Goal: Task Accomplishment & Management: Use online tool/utility

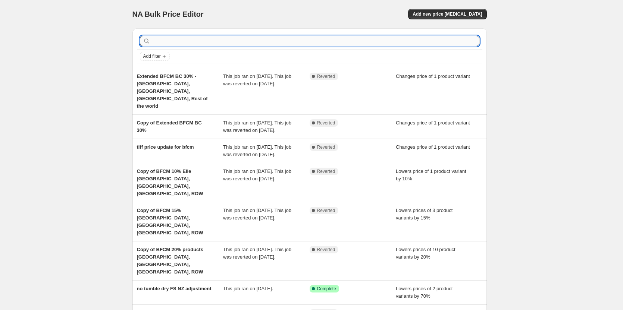
click at [194, 41] on input "text" at bounding box center [316, 41] width 328 height 10
type input "bumpy"
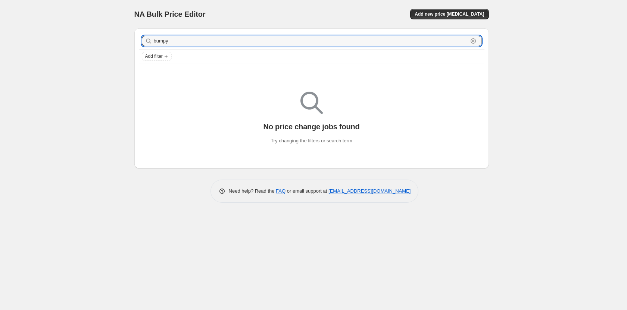
drag, startPoint x: 194, startPoint y: 41, endPoint x: 105, endPoint y: 43, distance: 89.2
click at [105, 43] on div "NA Bulk Price Editor. This page is ready NA Bulk Price Editor Add new price cha…" at bounding box center [311, 155] width 623 height 310
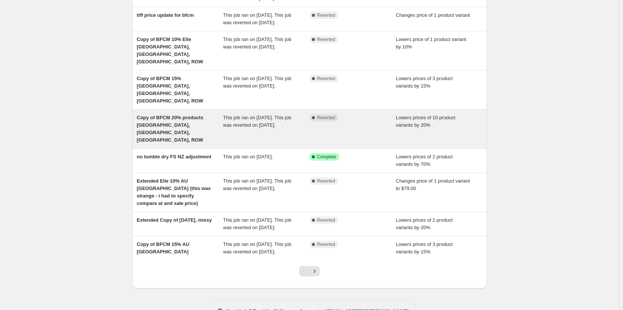
scroll to position [141, 0]
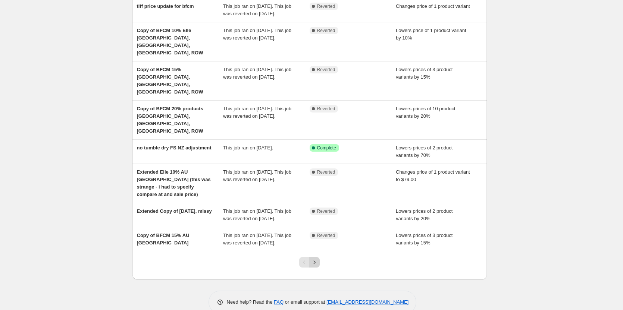
click at [318, 259] on icon "Next" at bounding box center [314, 262] width 7 height 7
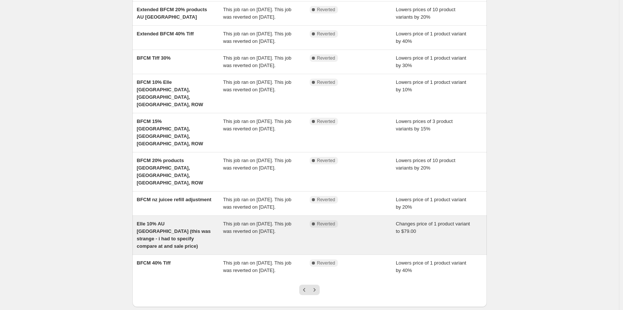
scroll to position [148, 0]
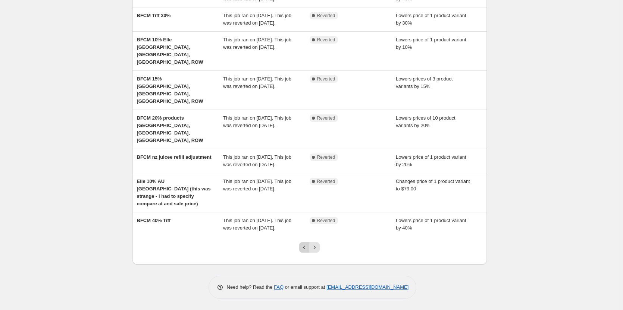
click at [306, 247] on icon "Previous" at bounding box center [304, 247] width 7 height 7
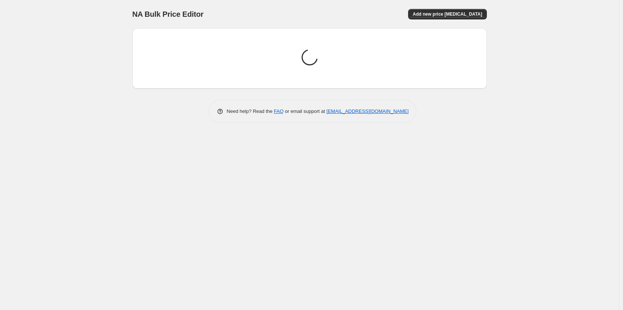
scroll to position [0, 0]
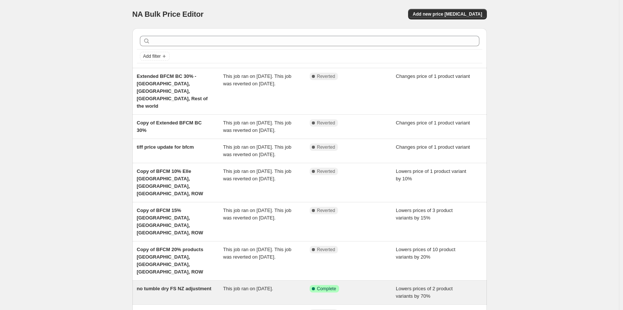
click at [176, 285] on div "no tumble dry FS NZ adjustment" at bounding box center [180, 292] width 87 height 15
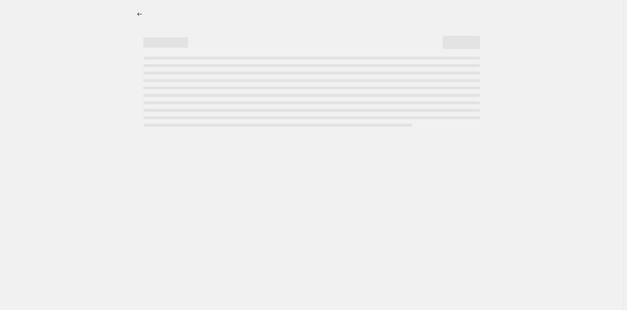
select select "percentage"
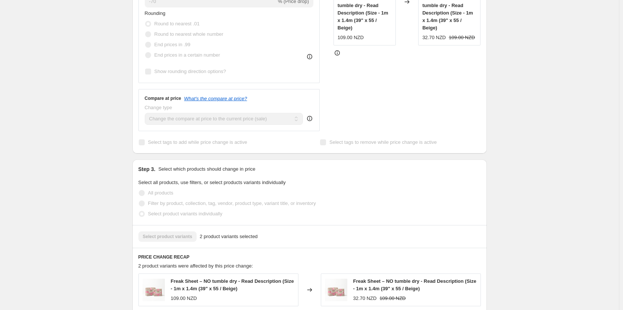
scroll to position [261, 0]
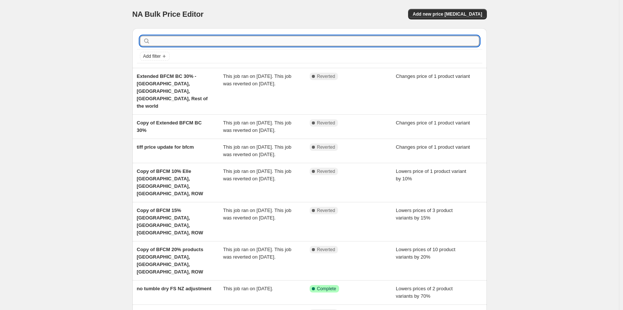
click at [209, 40] on input "text" at bounding box center [316, 41] width 328 height 10
type input "bump"
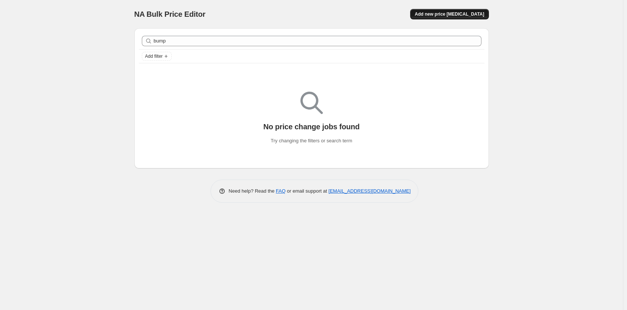
click at [469, 12] on span "Add new price [MEDICAL_DATA]" at bounding box center [448, 14] width 69 height 6
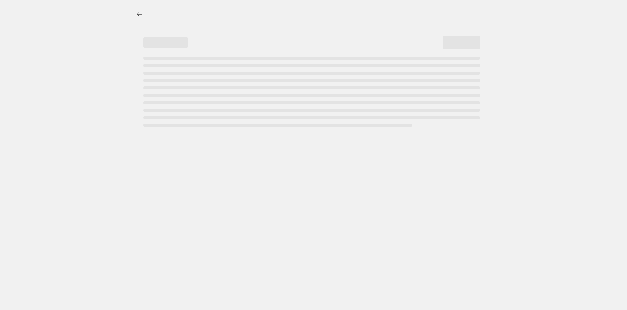
select select "percentage"
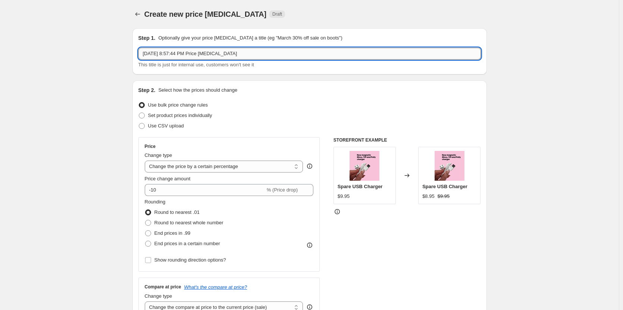
click at [179, 55] on input "[DATE] 8:57:44 PM Price [MEDICAL_DATA]" at bounding box center [309, 54] width 342 height 12
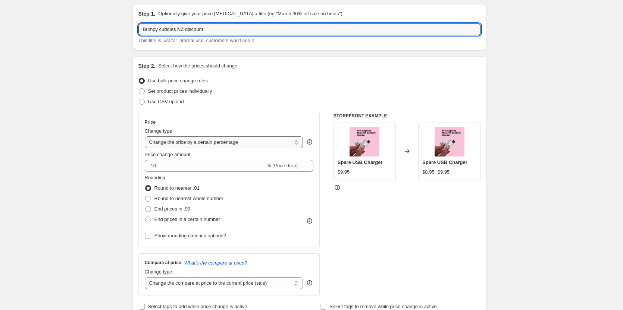
scroll to position [37, 0]
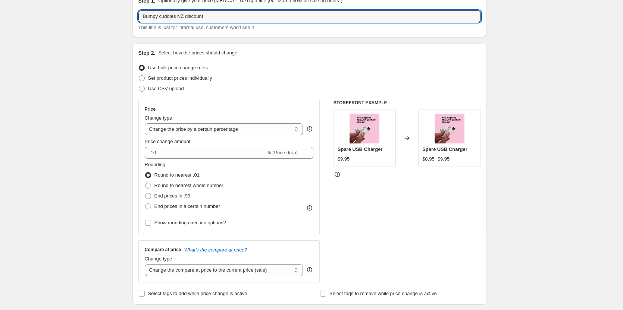
type input "Bumpy cuddles NZ discount"
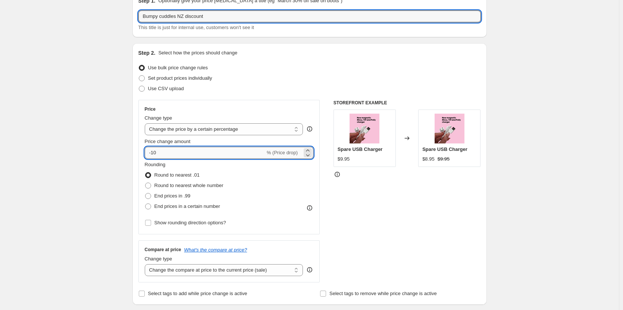
click at [197, 153] on input "-10" at bounding box center [205, 153] width 120 height 12
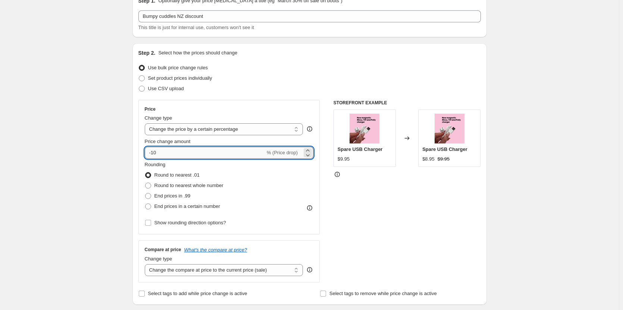
type input "-1"
type input "-30"
click at [238, 126] on select "Change the price to a certain amount Change the price by a certain amount Chang…" at bounding box center [224, 129] width 159 height 12
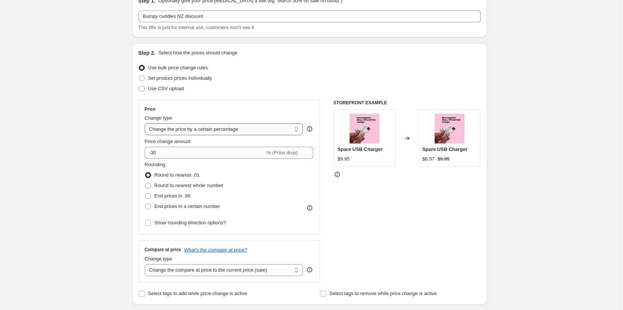
select select "by"
click at [146, 123] on select "Change the price to a certain amount Change the price by a certain amount Chang…" at bounding box center [224, 129] width 159 height 12
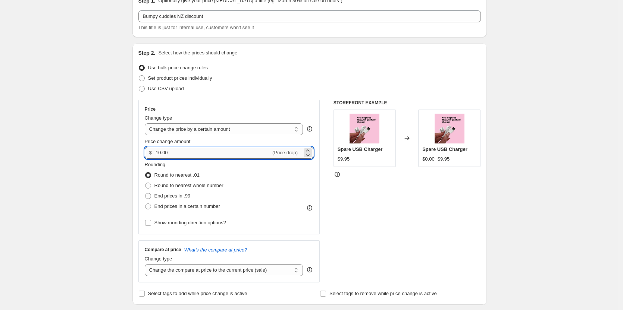
drag, startPoint x: 158, startPoint y: 154, endPoint x: 207, endPoint y: 152, distance: 48.9
click at [207, 152] on input "-10.00" at bounding box center [212, 153] width 117 height 12
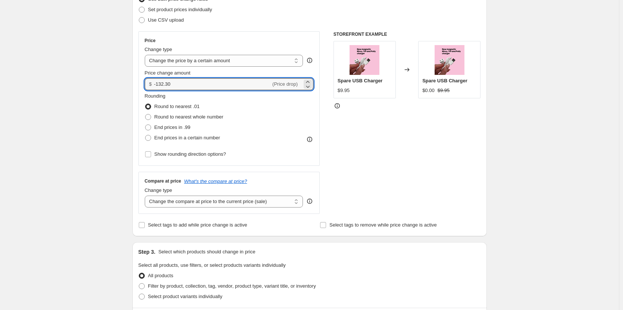
scroll to position [112, 0]
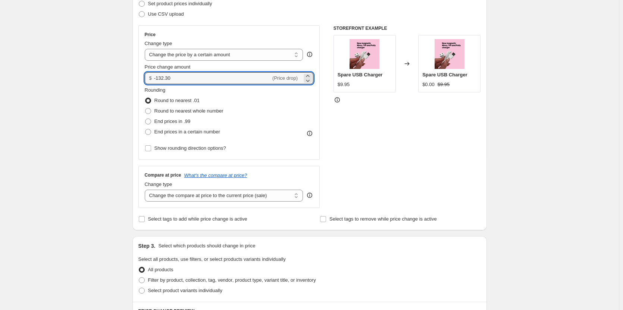
type input "-132.30"
click at [364, 146] on div "STOREFRONT EXAMPLE Spare USB Charger $9.95 Changed to Spare USB Charger $0.00 $…" at bounding box center [406, 116] width 147 height 183
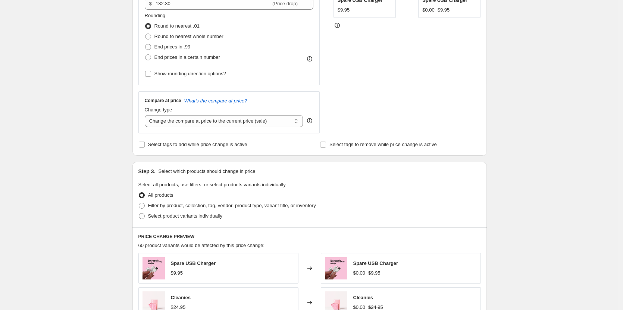
scroll to position [224, 0]
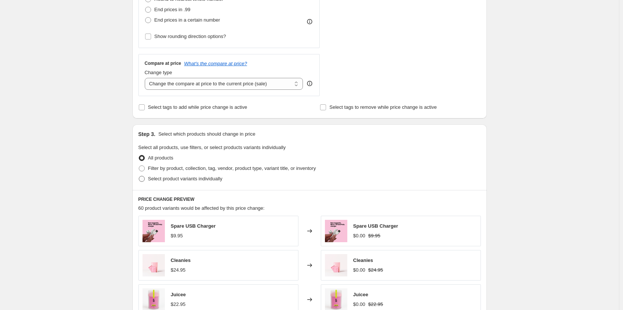
click at [142, 179] on span at bounding box center [142, 179] width 6 height 6
click at [139, 176] on input "Select product variants individually" at bounding box center [139, 176] width 0 height 0
radio input "true"
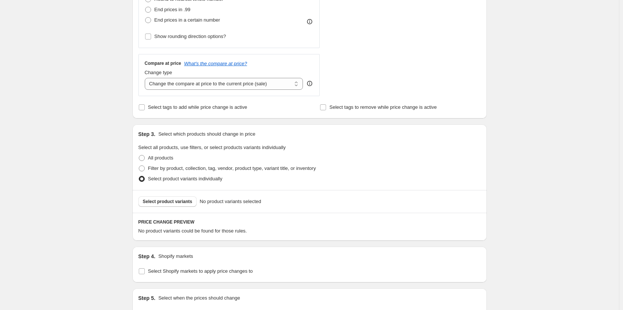
scroll to position [298, 0]
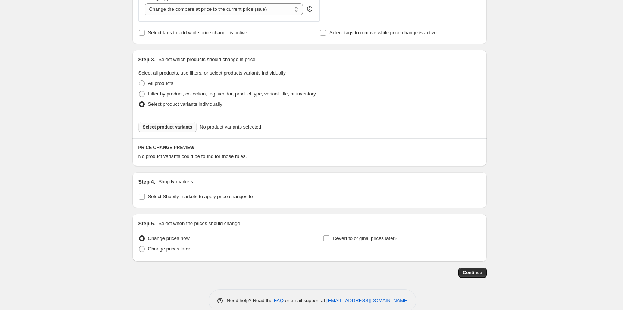
click at [176, 131] on button "Select product variants" at bounding box center [167, 127] width 59 height 10
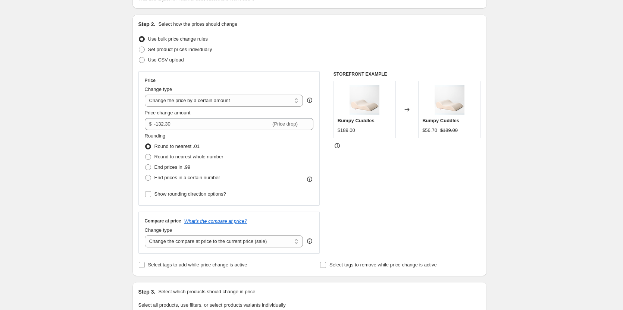
scroll to position [64, 0]
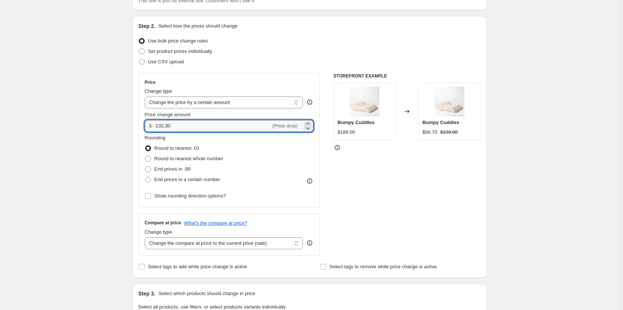
drag, startPoint x: 176, startPoint y: 127, endPoint x: 150, endPoint y: 126, distance: 26.1
click at [150, 126] on div "$ -132.30 (Price drop)" at bounding box center [229, 126] width 169 height 12
click at [159, 126] on input "-132.30" at bounding box center [212, 126] width 117 height 12
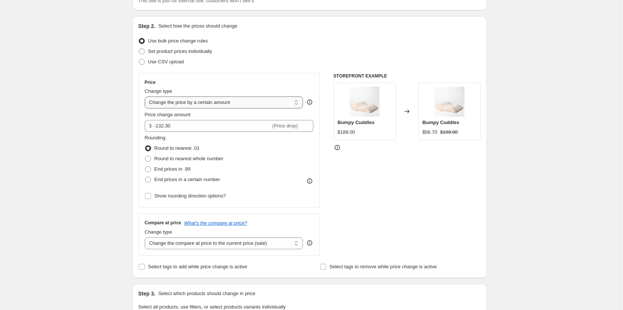
click at [188, 103] on select "Change the price to a certain amount Change the price by a certain amount Chang…" at bounding box center [224, 103] width 159 height 12
select select "percentage"
click at [146, 97] on select "Change the price to a certain amount Change the price by a certain amount Chang…" at bounding box center [224, 103] width 159 height 12
drag, startPoint x: 155, startPoint y: 125, endPoint x: 180, endPoint y: 127, distance: 25.4
click at [180, 127] on input "-15" at bounding box center [205, 126] width 120 height 12
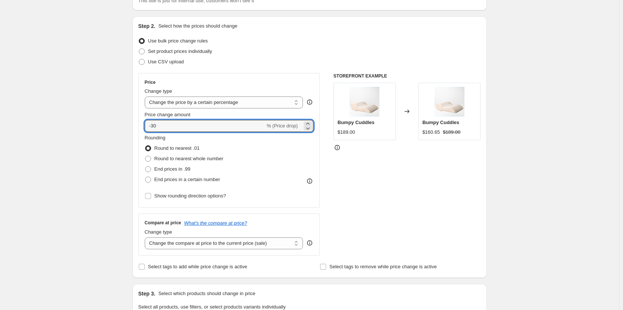
type input "-30"
click at [345, 177] on div "STOREFRONT EXAMPLE Bumpy Cuddles $189.00 Changed to Bumpy Cuddles $160.65 $189.…" at bounding box center [406, 164] width 147 height 183
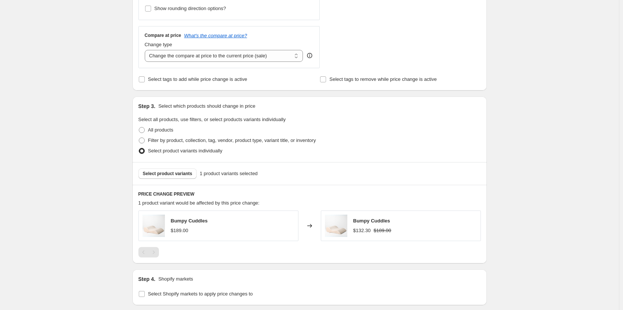
scroll to position [363, 0]
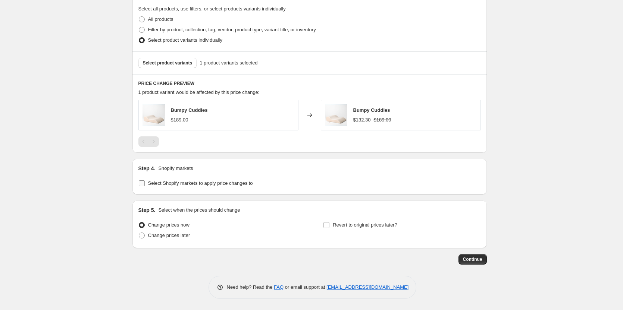
click at [248, 187] on label "Select Shopify markets to apply price changes to" at bounding box center [195, 183] width 115 height 10
click at [145, 187] on input "Select Shopify markets to apply price changes to" at bounding box center [142, 184] width 6 height 6
checkbox input "true"
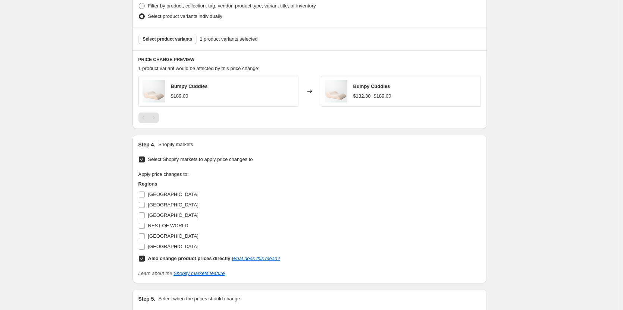
scroll to position [400, 0]
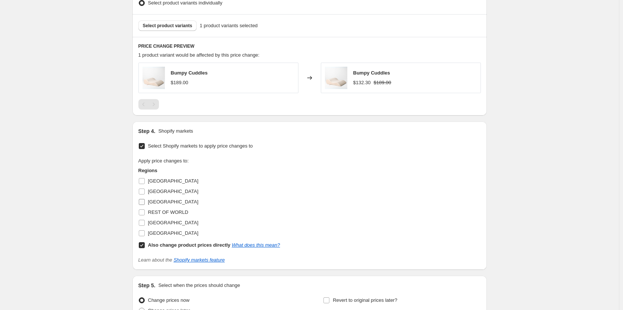
click at [145, 204] on input "[GEOGRAPHIC_DATA]" at bounding box center [142, 202] width 6 height 6
checkbox input "true"
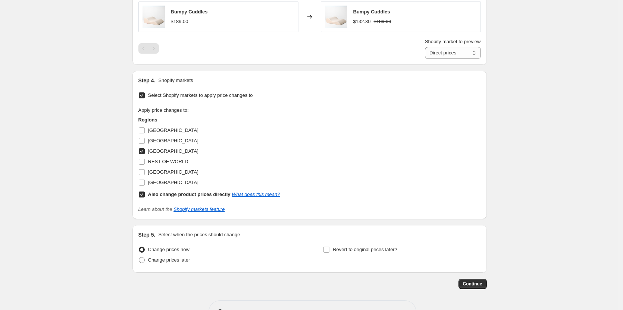
scroll to position [486, 0]
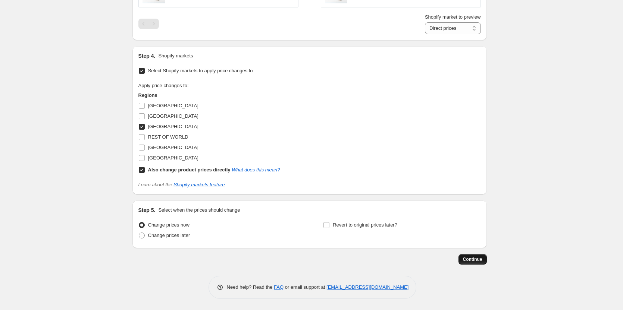
click at [476, 259] on span "Continue" at bounding box center [472, 260] width 19 height 6
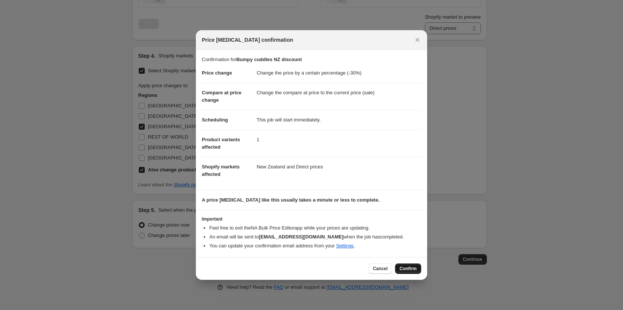
click at [408, 270] on span "Confirm" at bounding box center [408, 269] width 17 height 6
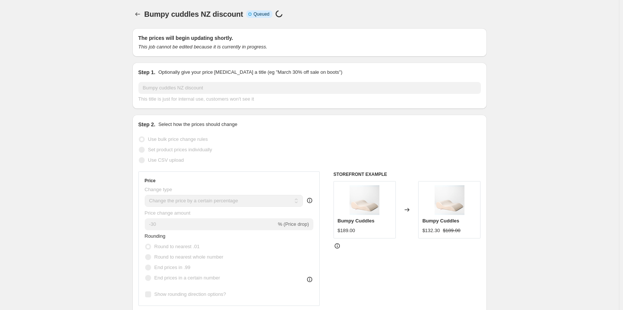
scroll to position [486, 0]
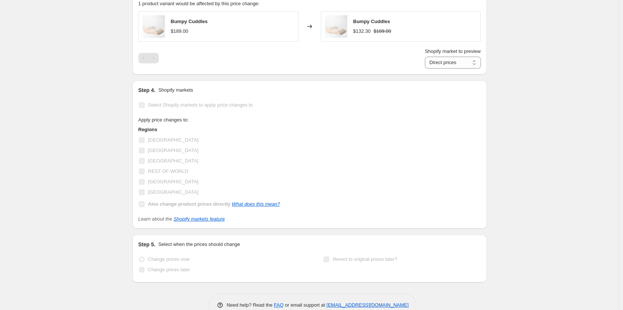
select select "percentage"
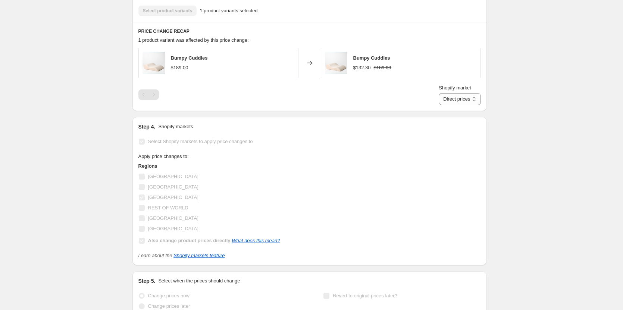
scroll to position [0, 0]
